Goal: Task Accomplishment & Management: Manage account settings

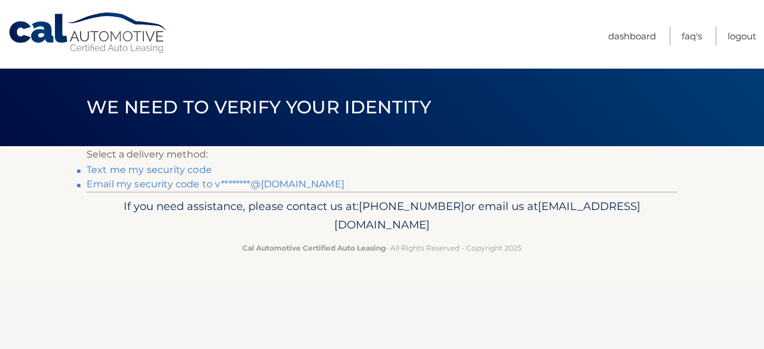
click at [249, 183] on link "Email my security code to v********@[DOMAIN_NAME]" at bounding box center [216, 184] width 258 height 11
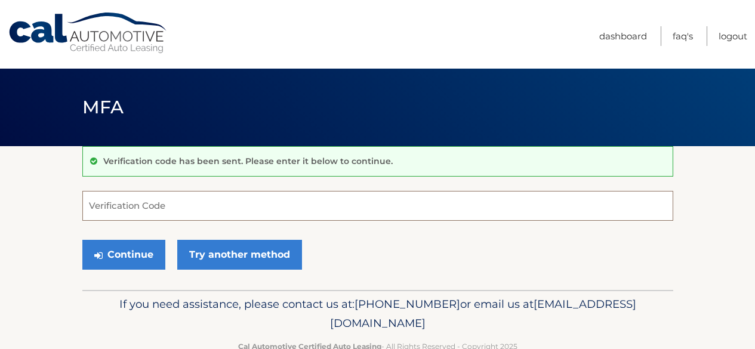
click at [258, 213] on input "Verification Code" at bounding box center [377, 206] width 591 height 30
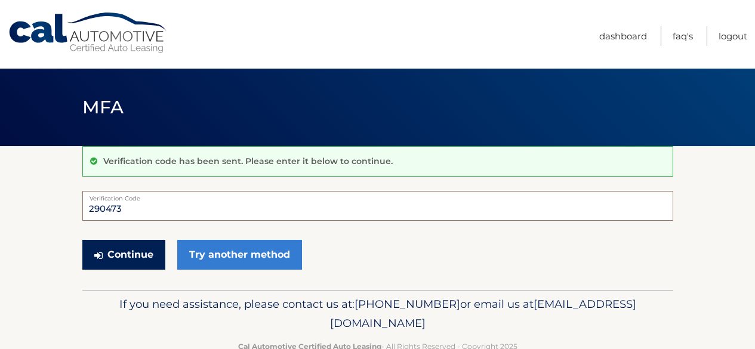
type input "290473"
click at [123, 252] on button "Continue" at bounding box center [123, 255] width 83 height 30
click at [123, 256] on button "Continue" at bounding box center [123, 255] width 83 height 30
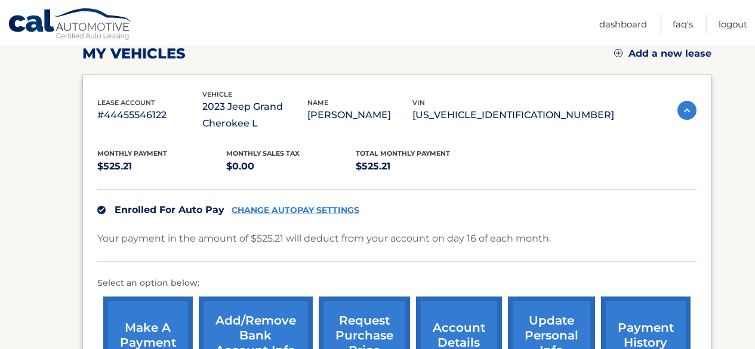
scroll to position [119, 0]
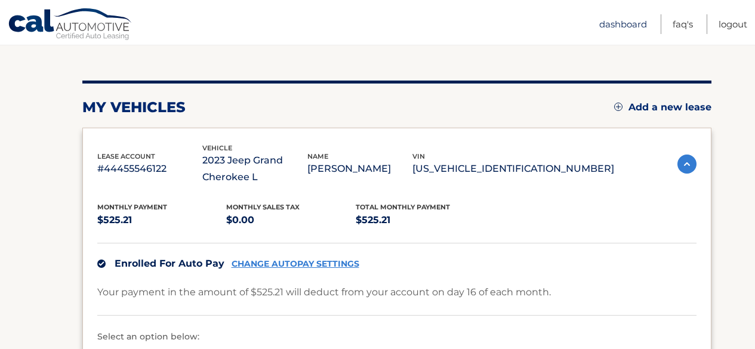
click at [617, 21] on link "Dashboard" at bounding box center [624, 24] width 48 height 20
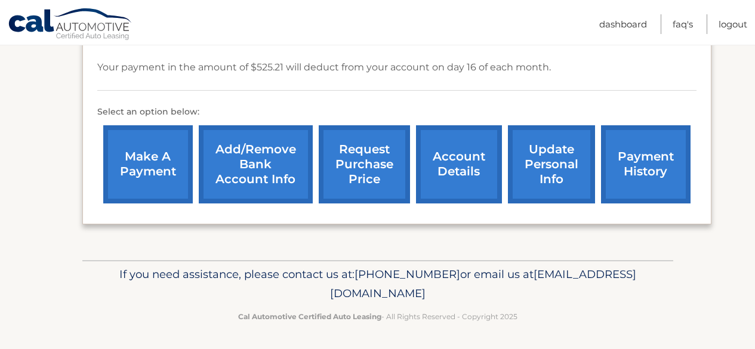
scroll to position [345, 0]
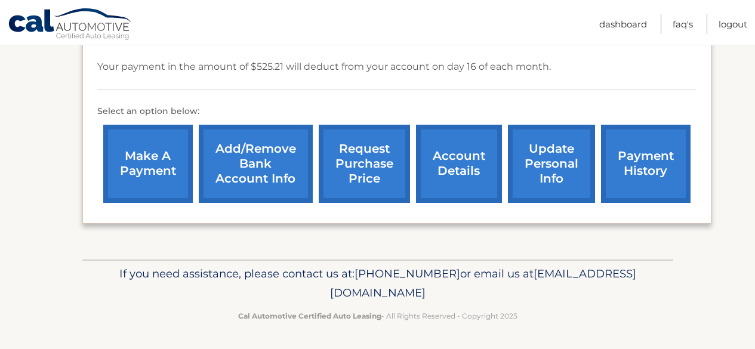
click at [441, 154] on link "account details" at bounding box center [459, 164] width 86 height 78
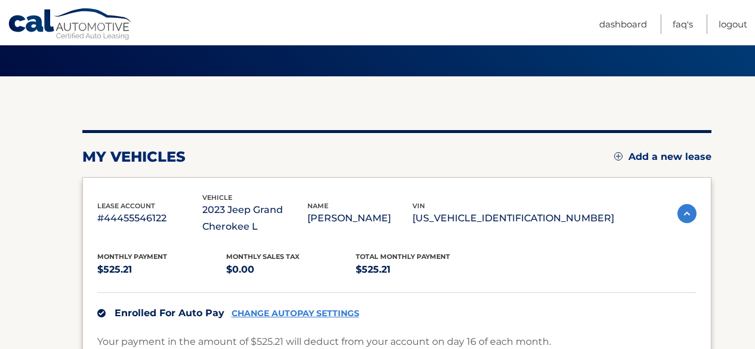
scroll to position [62, 0]
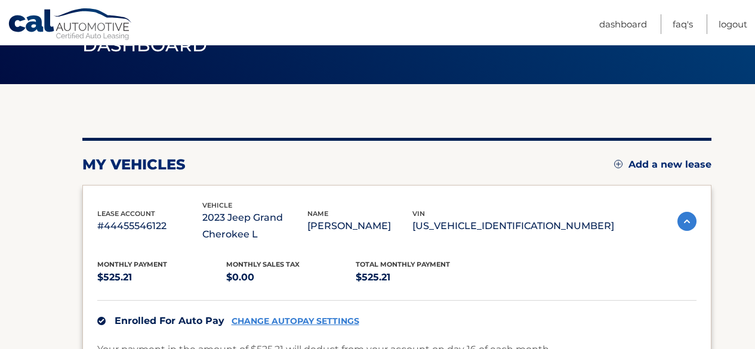
drag, startPoint x: 249, startPoint y: 102, endPoint x: 547, endPoint y: 334, distance: 377.4
click at [547, 334] on div "my vehicles Add a new lease lease account #44455546122 vehicle 2023 Jeep Grand …" at bounding box center [396, 313] width 629 height 459
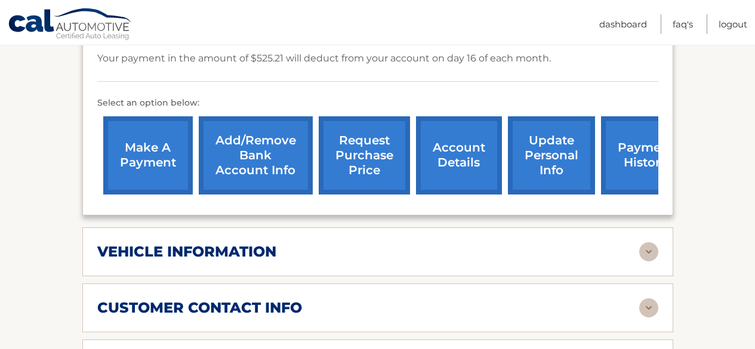
scroll to position [406, 0]
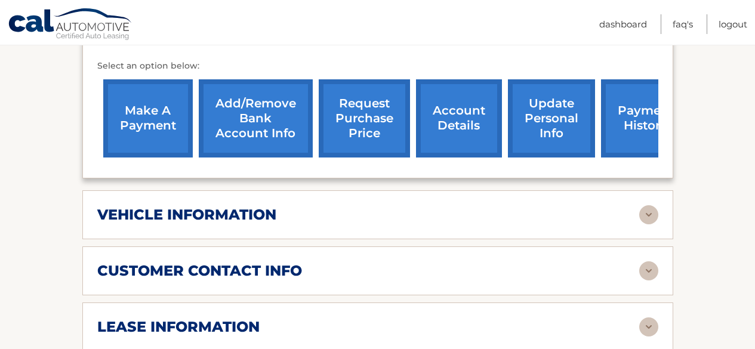
click at [449, 211] on div "vehicle information" at bounding box center [368, 215] width 542 height 18
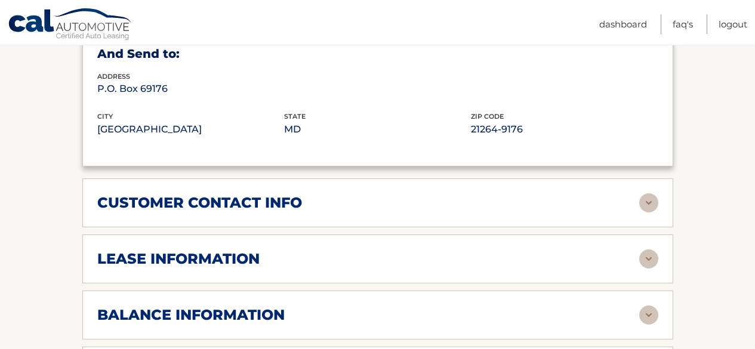
scroll to position [764, 0]
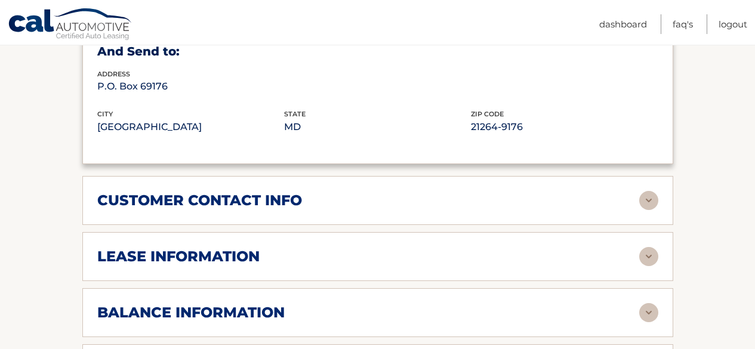
drag, startPoint x: 449, startPoint y: 211, endPoint x: 408, endPoint y: 179, distance: 51.5
click at [408, 179] on div "customer contact info full name VIDHI MODY street address 4234 Bristlecone Loop…" at bounding box center [377, 200] width 591 height 49
click at [645, 254] on img at bounding box center [649, 256] width 19 height 19
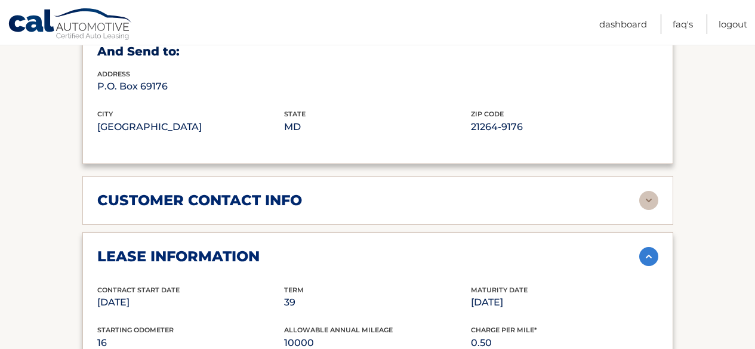
drag, startPoint x: 411, startPoint y: 292, endPoint x: 325, endPoint y: 262, distance: 91.2
click at [325, 262] on div "lease information" at bounding box center [368, 257] width 542 height 18
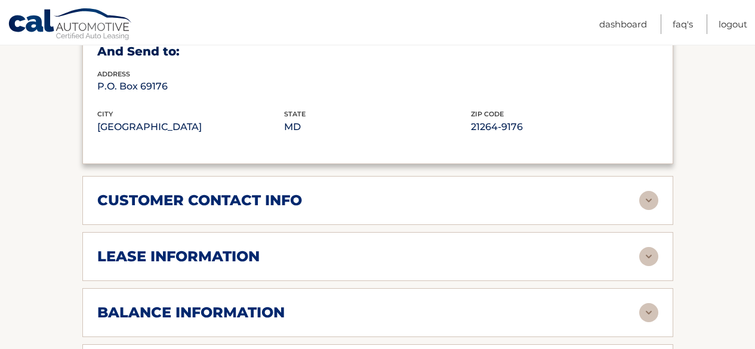
click at [325, 262] on div "lease information" at bounding box center [368, 257] width 542 height 18
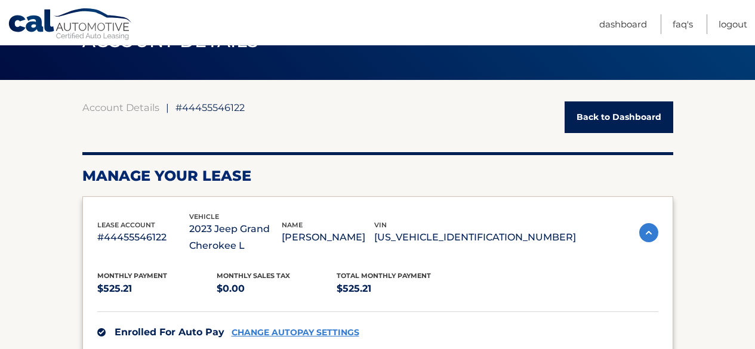
scroll to position [57, 0]
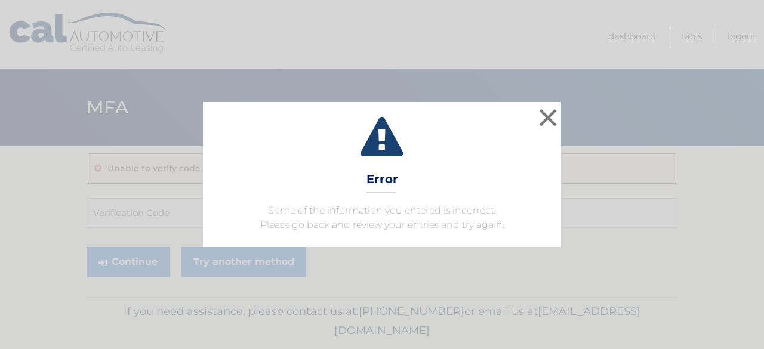
click at [563, 122] on div "× Error Some of the information you entered is incorrect. Please go back and re…" at bounding box center [382, 174] width 755 height 145
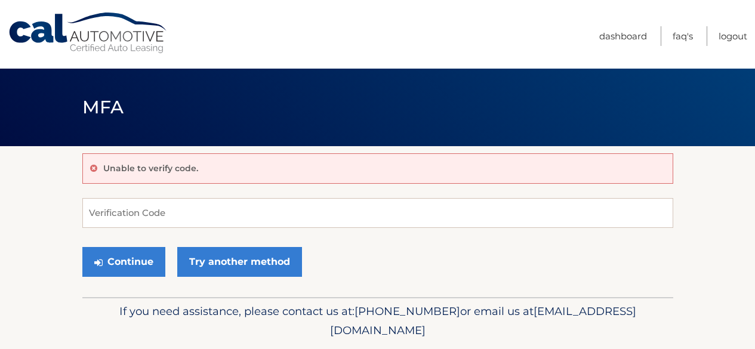
click at [546, 122] on header "MFA" at bounding box center [377, 108] width 591 height 78
click at [614, 44] on link "Dashboard" at bounding box center [624, 36] width 48 height 20
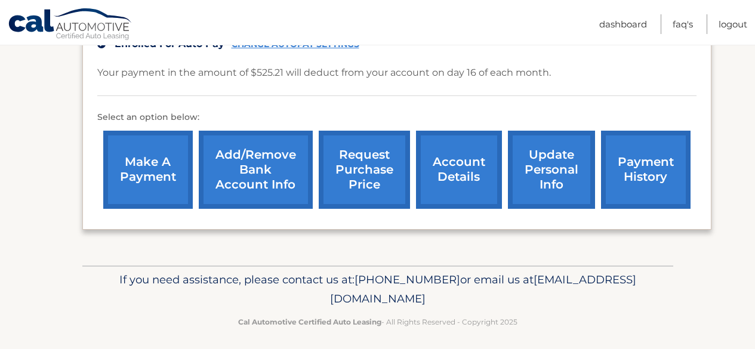
scroll to position [339, 0]
click at [432, 176] on link "account details" at bounding box center [459, 170] width 86 height 78
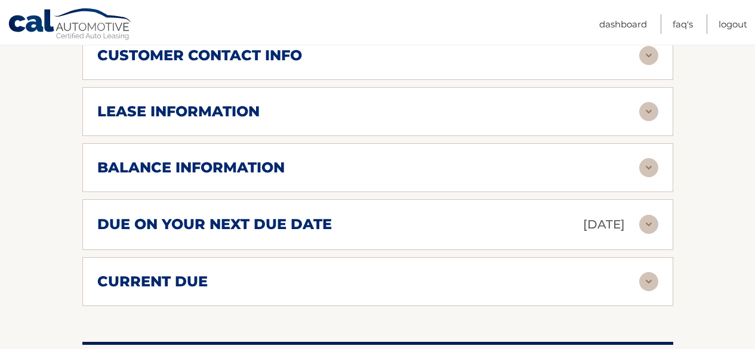
scroll to position [548, 0]
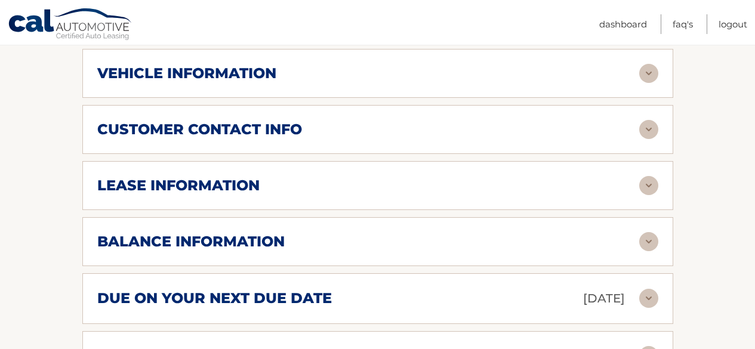
click at [648, 126] on img at bounding box center [649, 129] width 19 height 19
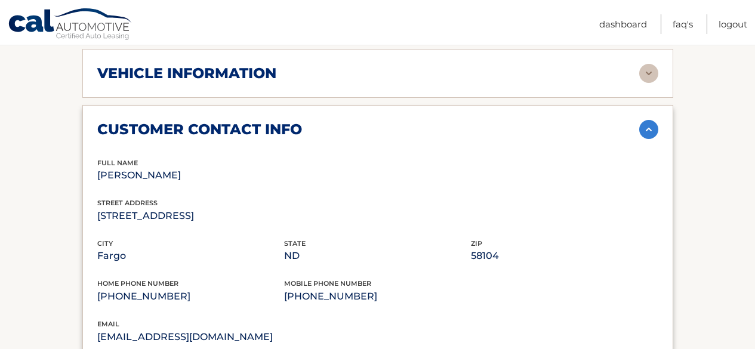
click at [652, 76] on img at bounding box center [649, 73] width 19 height 19
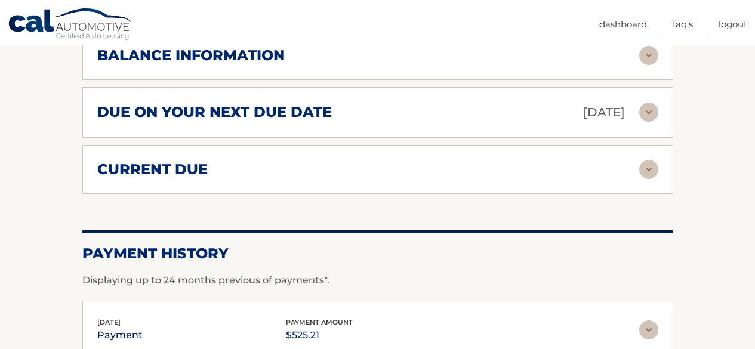
scroll to position [1278, 0]
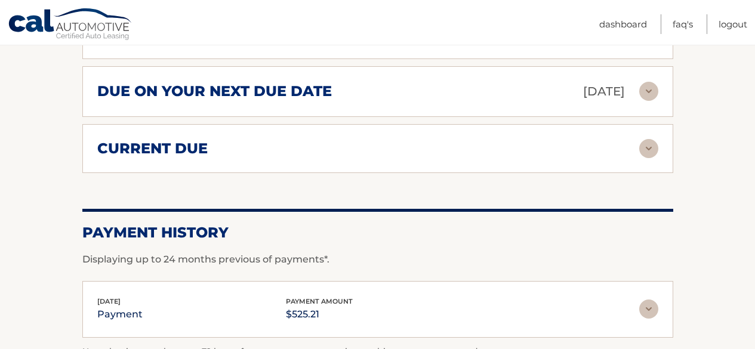
click at [643, 147] on img at bounding box center [649, 148] width 19 height 19
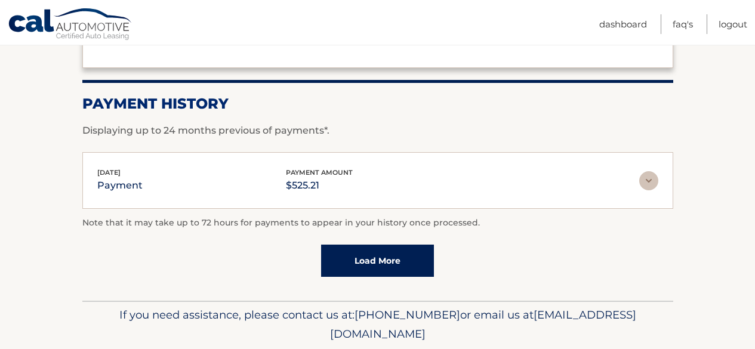
scroll to position [1532, 0]
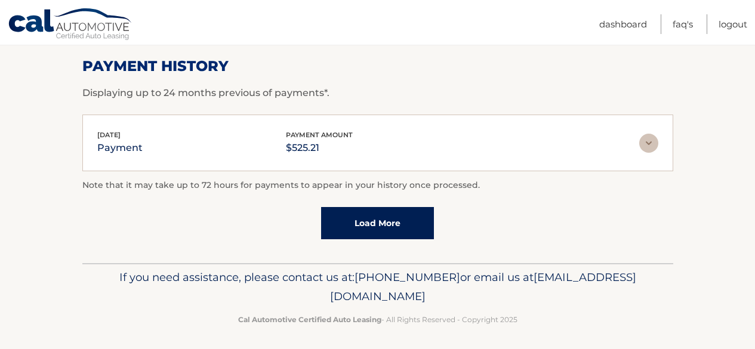
click at [376, 207] on link "Load More" at bounding box center [377, 223] width 113 height 32
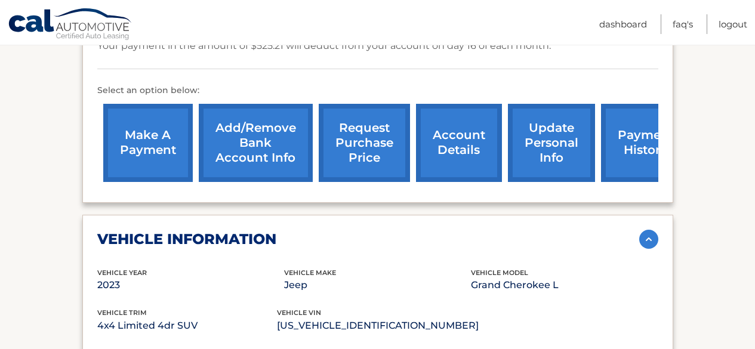
scroll to position [345, 0]
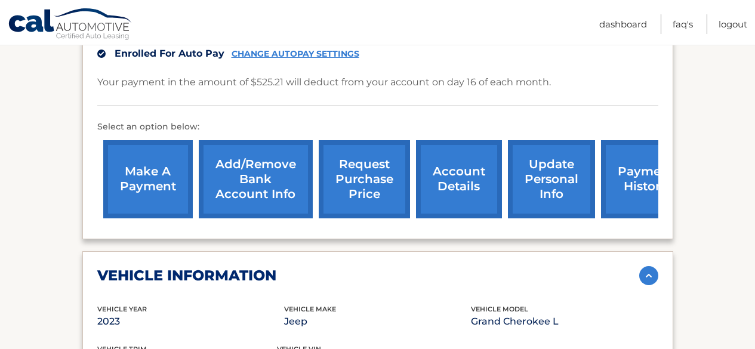
click at [461, 185] on link "account details" at bounding box center [459, 179] width 86 height 78
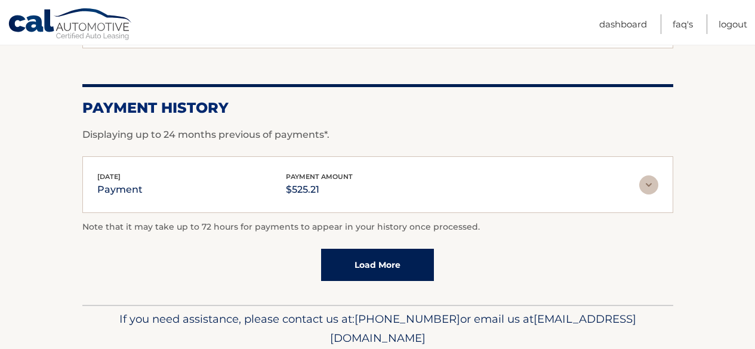
scroll to position [925, 0]
